Goal: Task Accomplishment & Management: Use online tool/utility

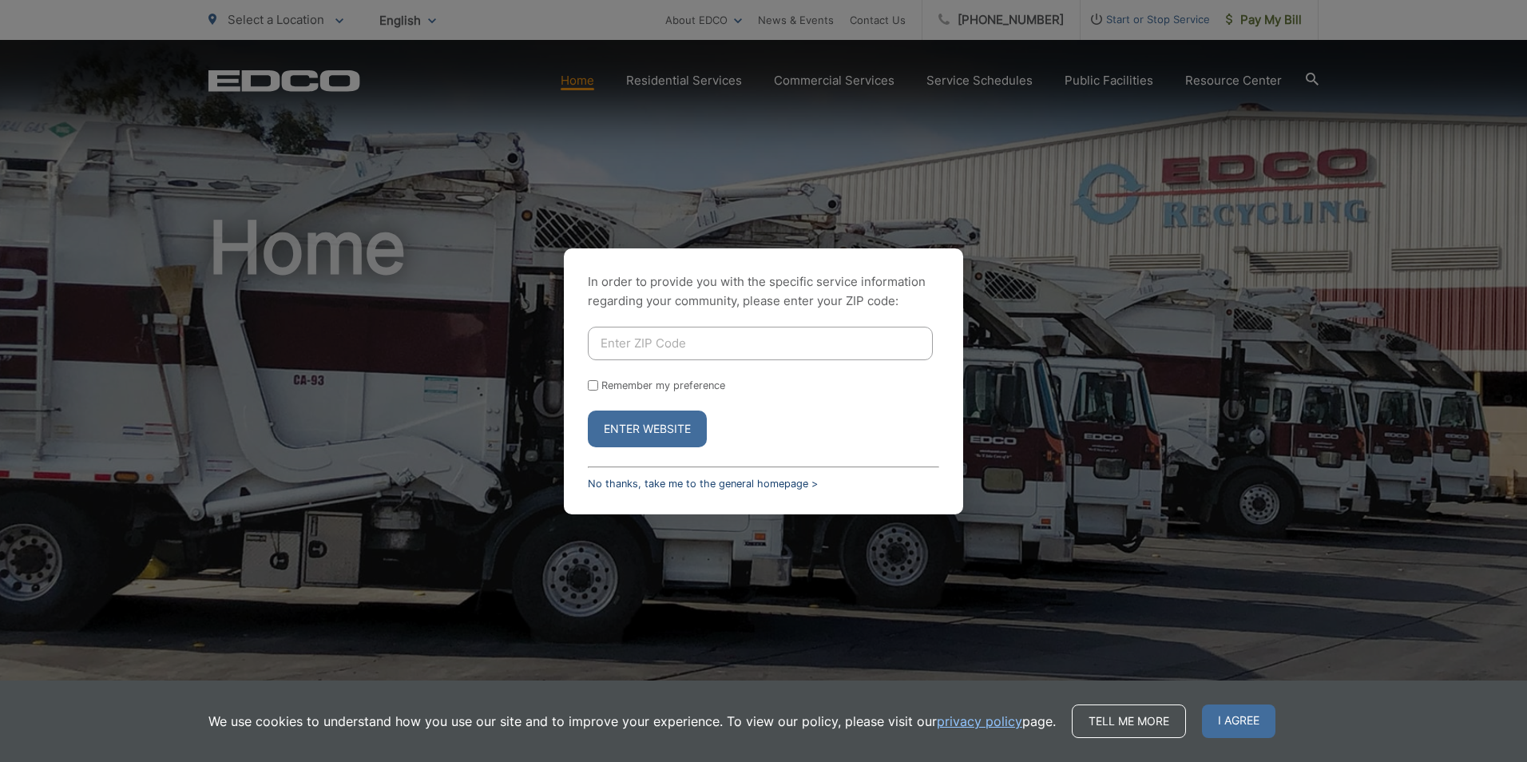
click at [651, 477] on link "No thanks, take me to the general homepage >" at bounding box center [703, 483] width 230 height 12
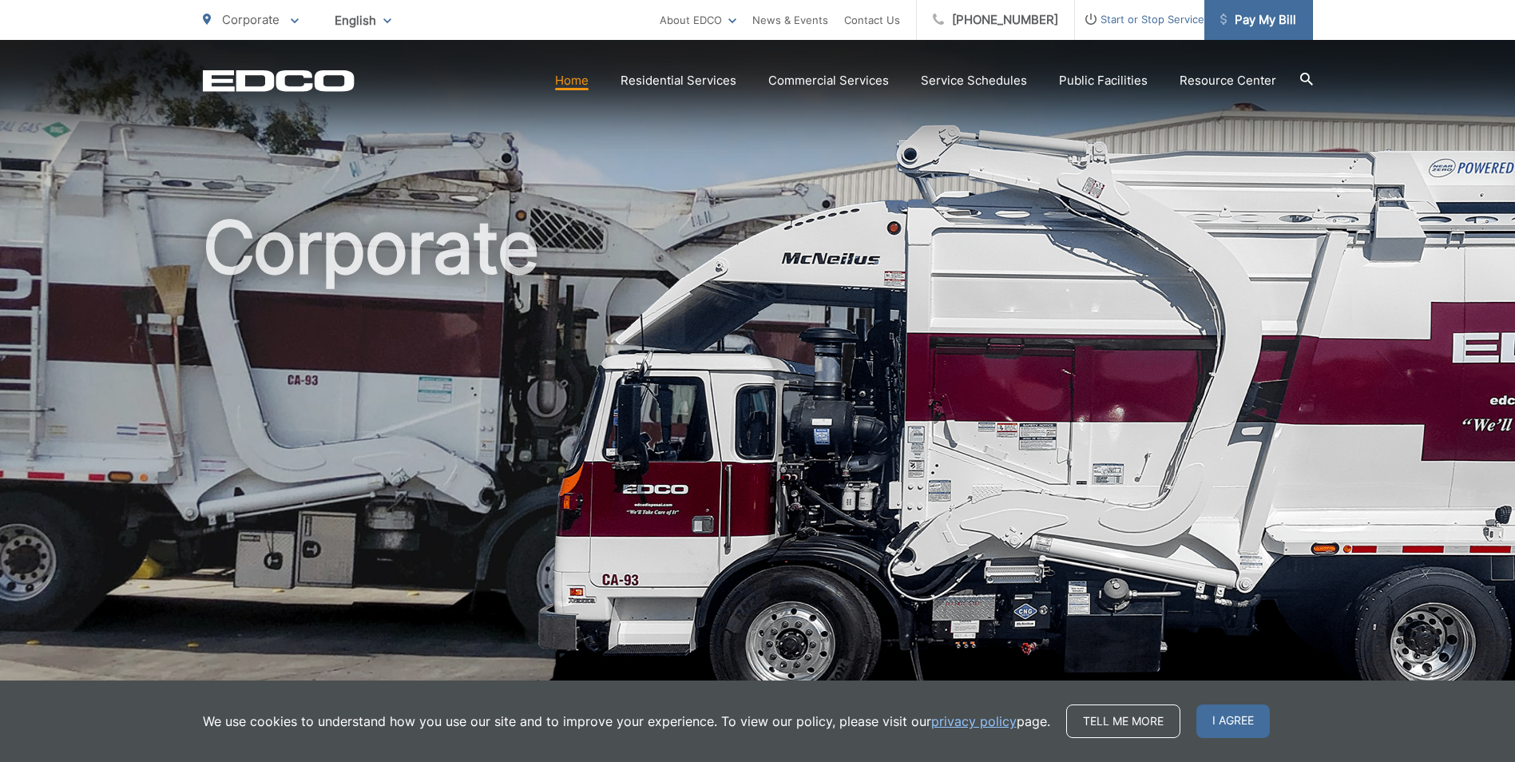
click at [1257, 22] on span "Pay My Bill" at bounding box center [1258, 19] width 76 height 19
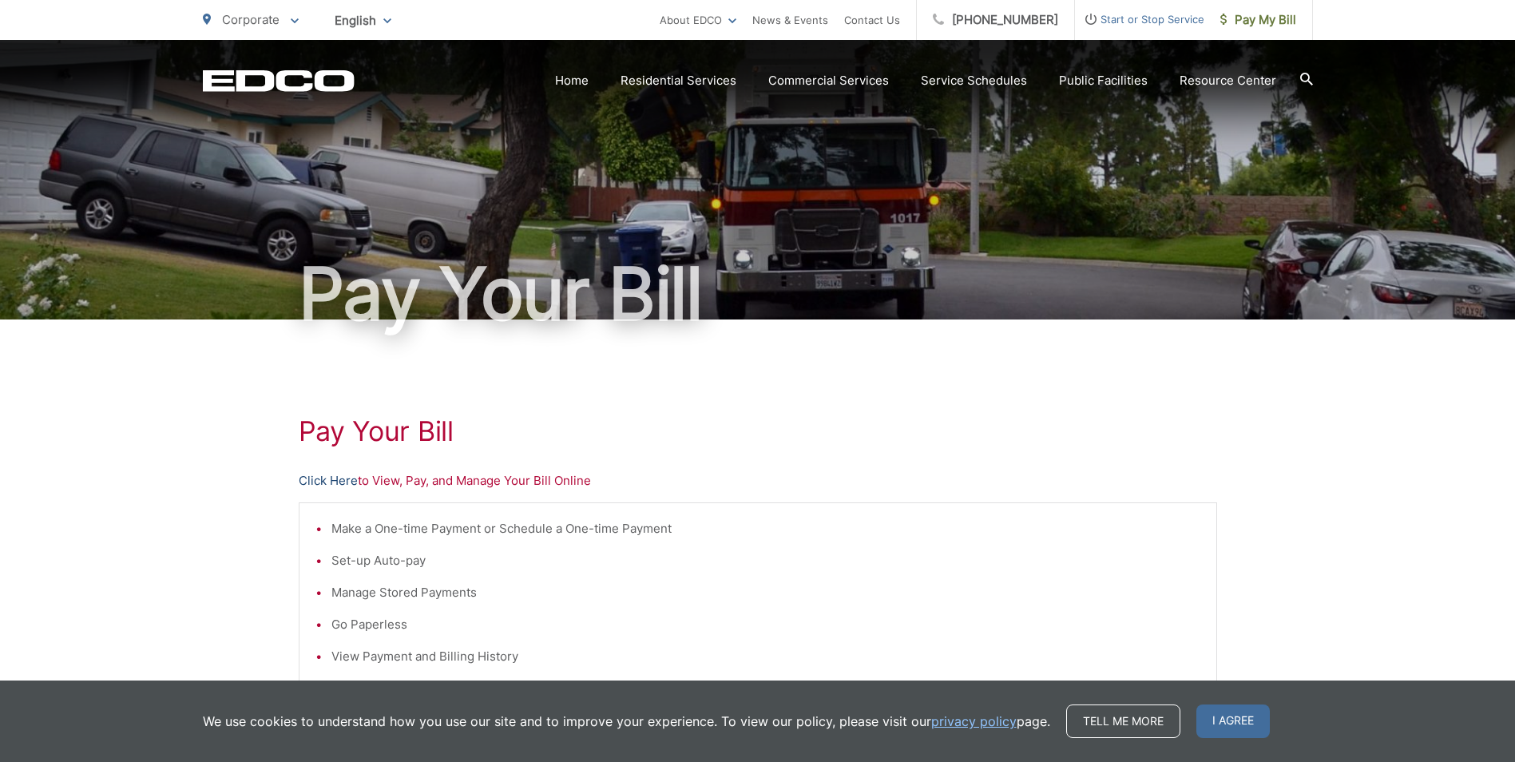
click at [308, 473] on link "Click Here" at bounding box center [328, 480] width 59 height 19
